Goal: Check status: Check status

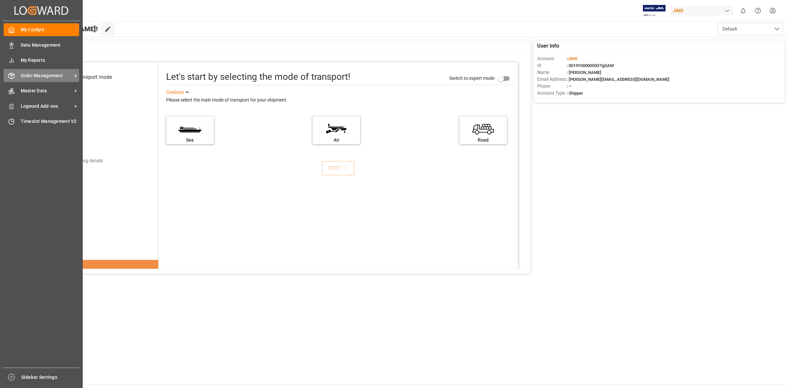
click at [13, 77] on icon at bounding box center [11, 76] width 7 height 7
drag, startPoint x: 36, startPoint y: 76, endPoint x: 53, endPoint y: 76, distance: 16.1
click at [37, 76] on span "Order Management" at bounding box center [47, 75] width 52 height 7
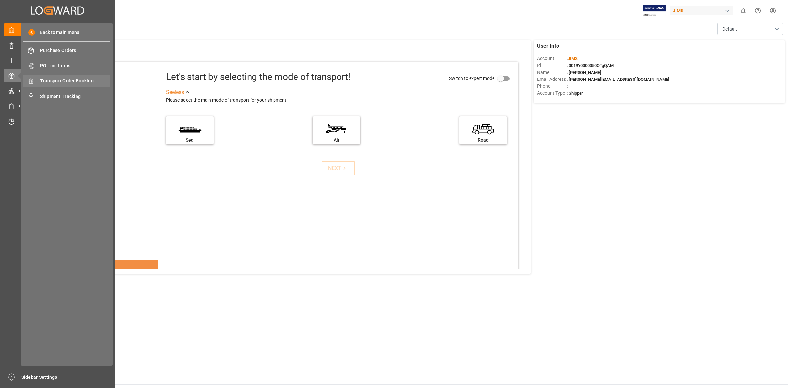
click at [76, 83] on span "Transport Order Booking" at bounding box center [75, 81] width 71 height 7
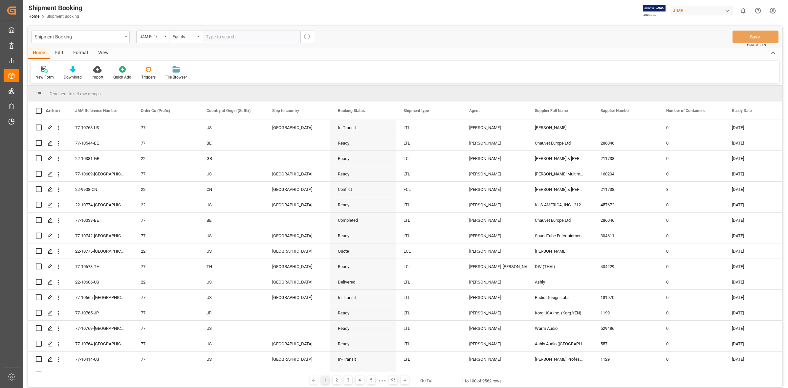
click at [212, 38] on input "text" at bounding box center [251, 37] width 99 height 12
type input "77-10652-[GEOGRAPHIC_DATA]"
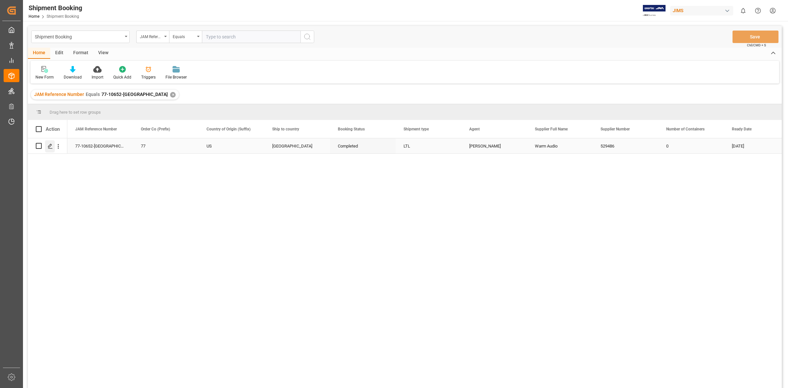
click at [48, 147] on polygon "Press SPACE to select this row." at bounding box center [49, 145] width 3 height 3
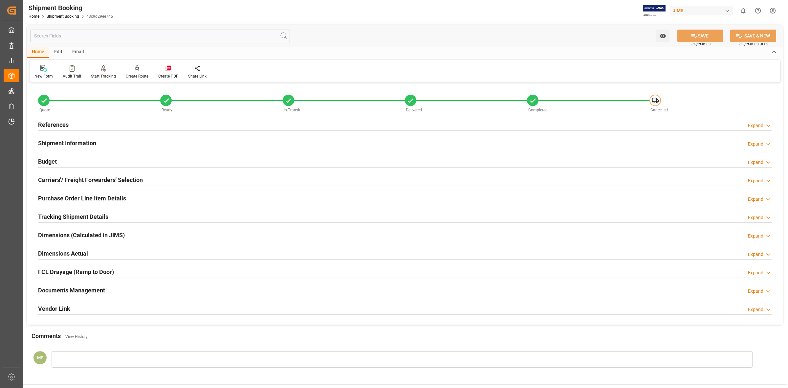
click at [82, 295] on div "Documents Management" at bounding box center [71, 289] width 67 height 12
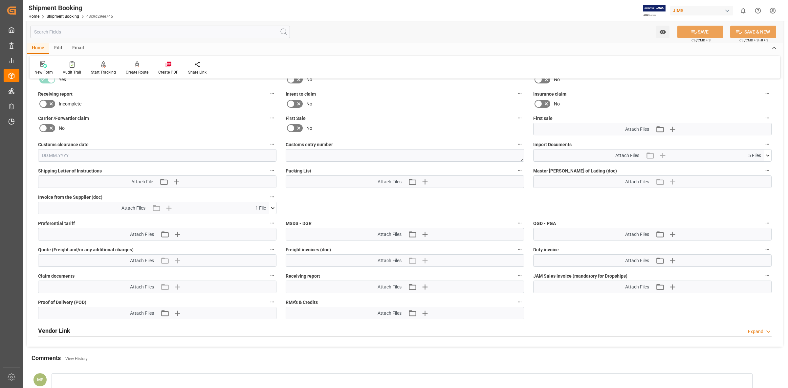
scroll to position [246, 0]
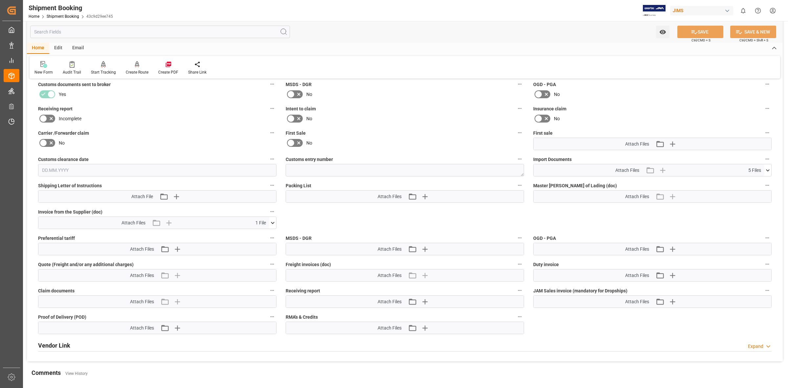
click at [271, 222] on icon at bounding box center [272, 222] width 7 height 7
click at [254, 234] on icon at bounding box center [255, 235] width 7 height 7
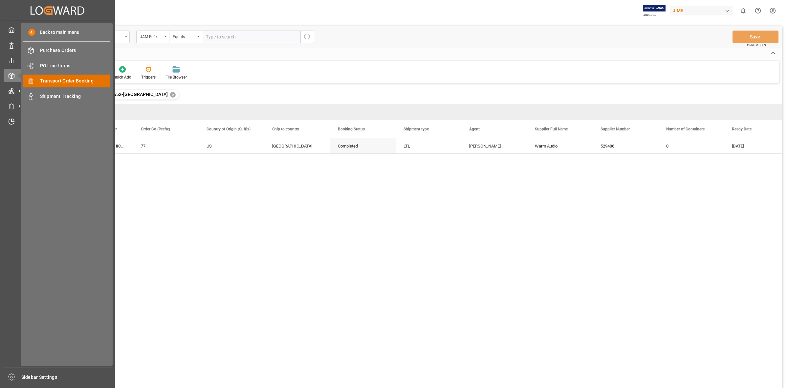
click at [55, 75] on div "Transport Order Booking Transport Order Booking" at bounding box center [66, 81] width 87 height 13
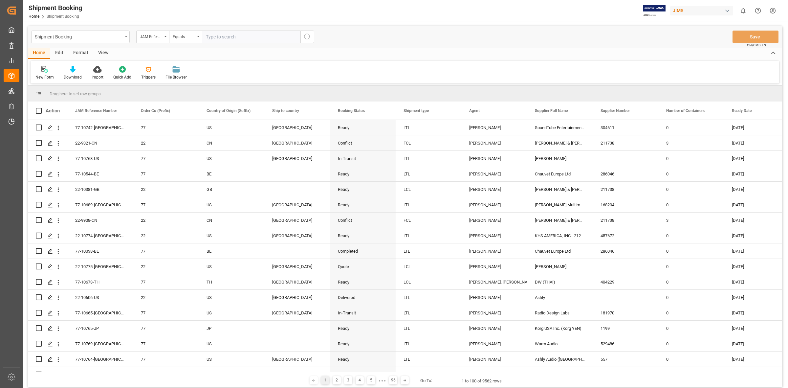
click at [215, 38] on input "text" at bounding box center [251, 37] width 99 height 12
drag, startPoint x: 203, startPoint y: 35, endPoint x: 226, endPoint y: 55, distance: 30.1
click at [203, 35] on input "text" at bounding box center [251, 37] width 99 height 12
type input "77-10369-us"
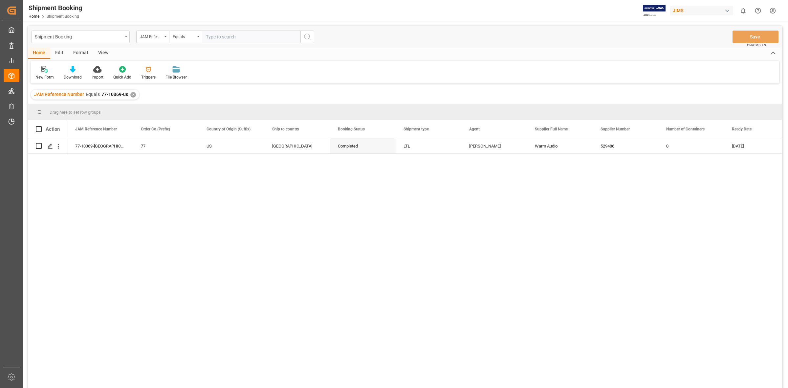
click at [215, 198] on div "77-10369-US 77 US [GEOGRAPHIC_DATA] Completed LTL [PERSON_NAME] Audio 529486 0 …" at bounding box center [424, 265] width 715 height 254
click at [46, 145] on div "Press SPACE to select this row." at bounding box center [50, 146] width 10 height 12
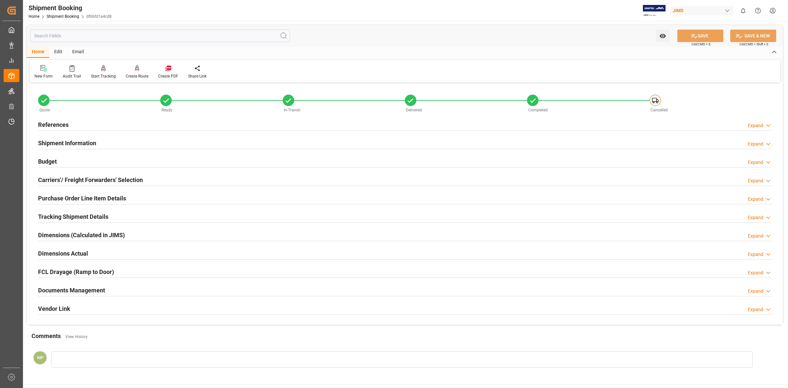
click at [89, 290] on h2 "Documents Management" at bounding box center [71, 290] width 67 height 9
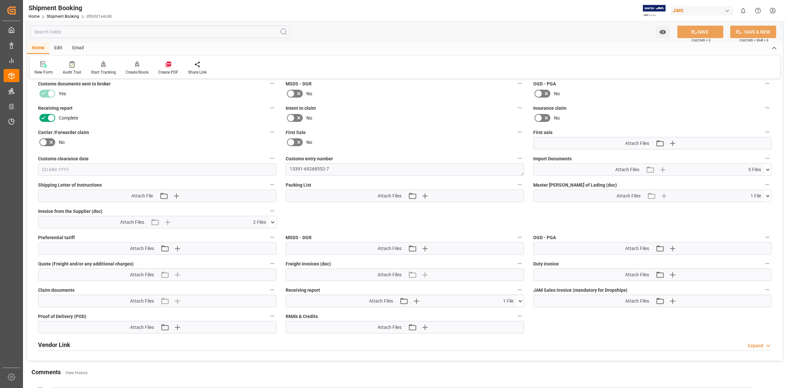
scroll to position [246, 0]
click at [273, 222] on icon at bounding box center [272, 222] width 7 height 7
click at [253, 235] on icon at bounding box center [255, 235] width 7 height 7
